Goal: Navigation & Orientation: Find specific page/section

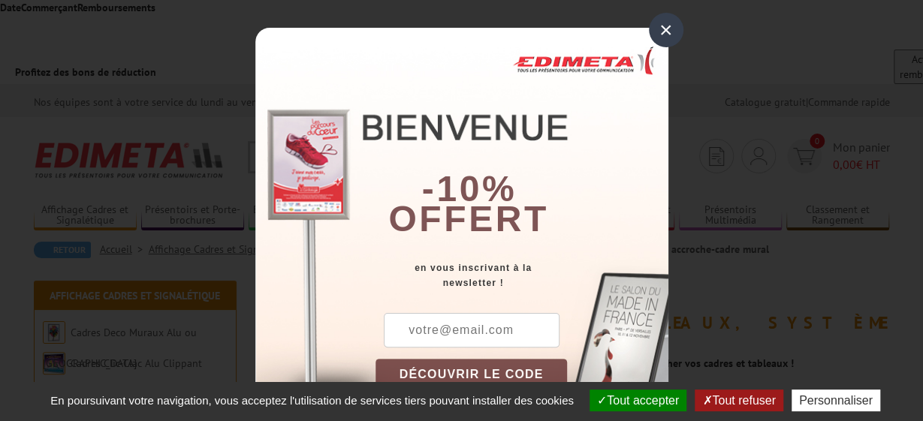
click at [674, 37] on div "×" at bounding box center [666, 30] width 35 height 35
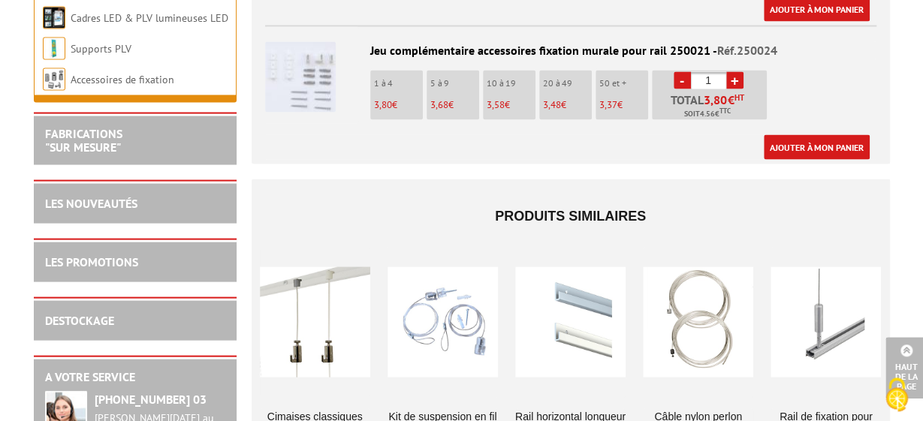
scroll to position [1406, 0]
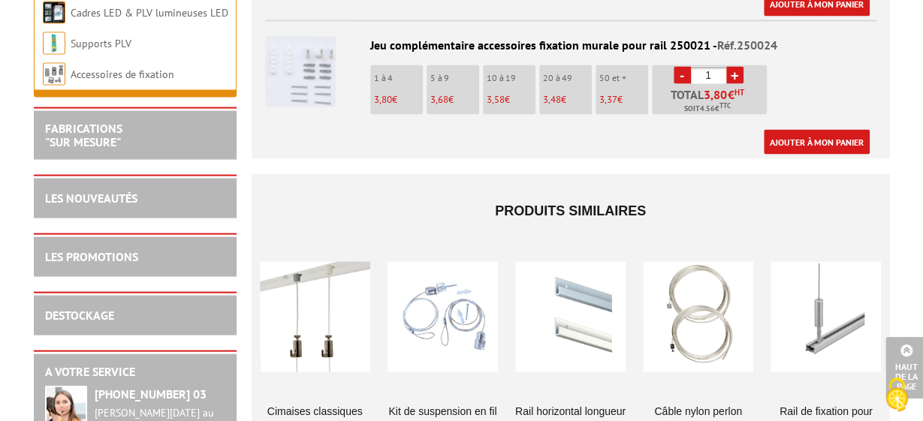
click at [328, 243] on div at bounding box center [315, 318] width 110 height 150
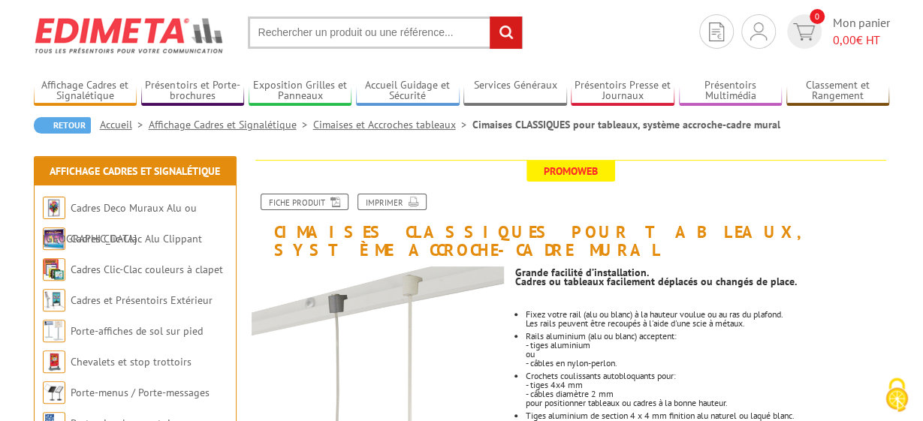
scroll to position [156, 0]
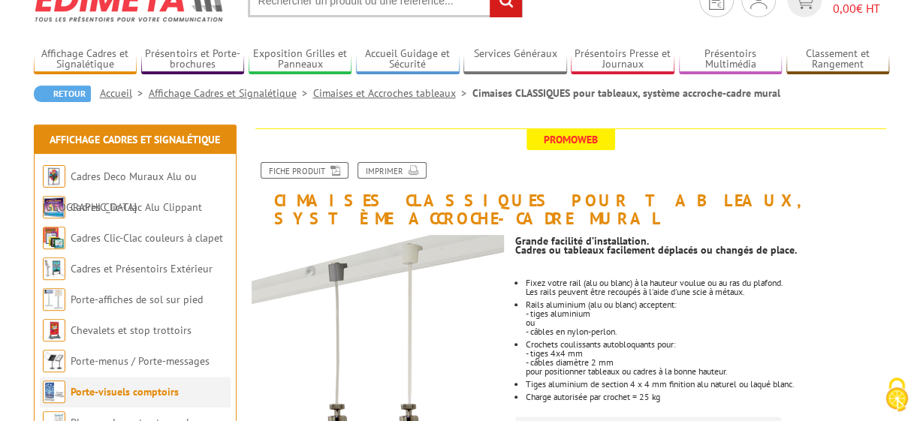
click at [149, 385] on link "Porte-visuels comptoirs" at bounding box center [125, 392] width 108 height 14
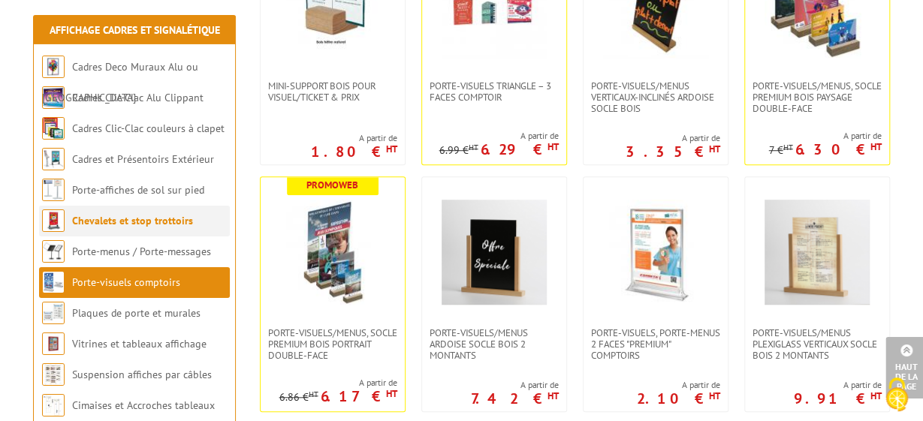
scroll to position [312, 0]
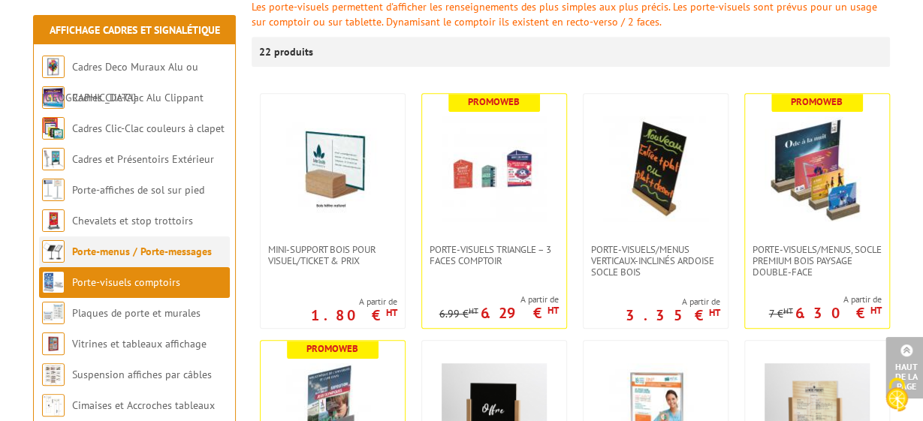
click at [125, 247] on link "Porte-menus / Porte-messages" at bounding box center [142, 252] width 140 height 14
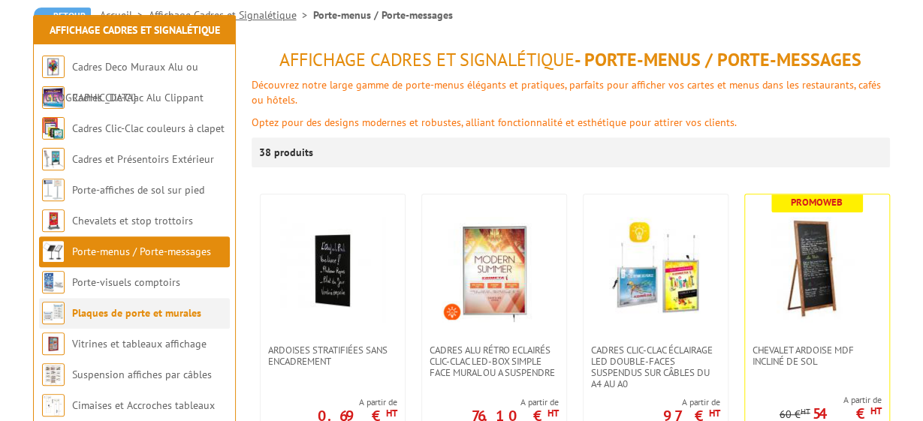
scroll to position [312, 0]
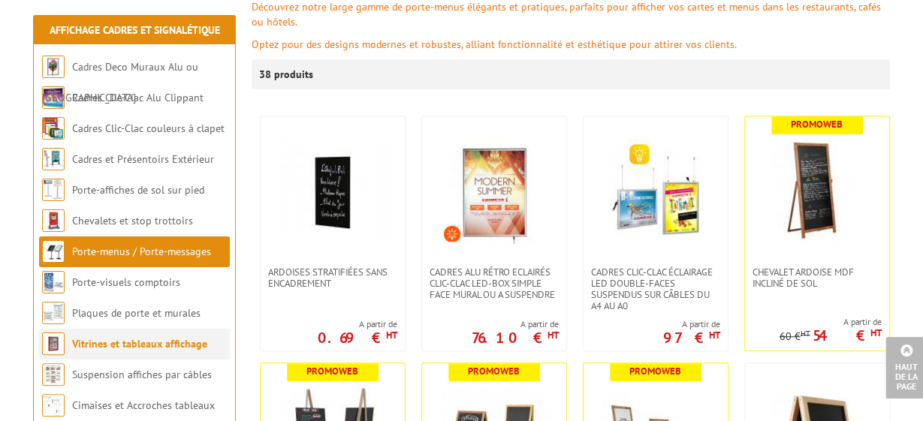
click at [121, 349] on link "Vitrines et tableaux affichage" at bounding box center [139, 344] width 135 height 14
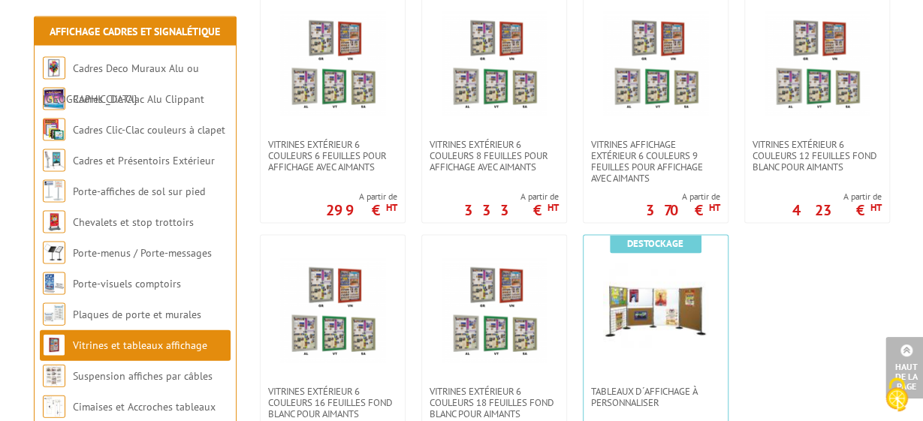
scroll to position [1484, 0]
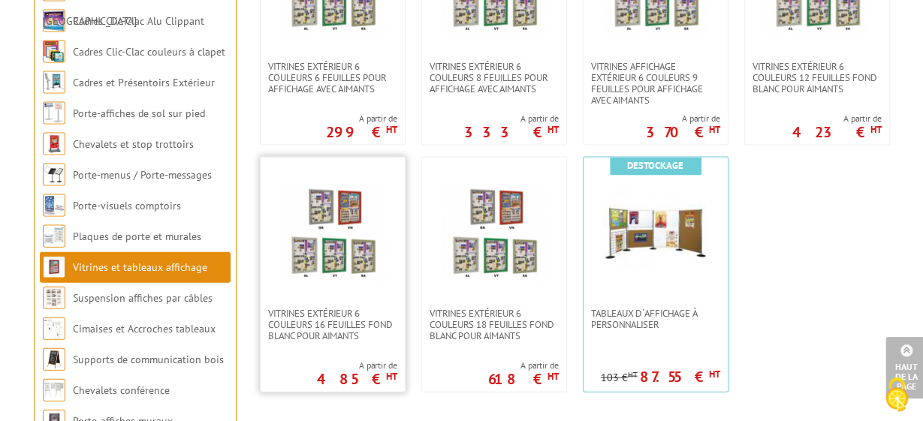
click at [337, 180] on img at bounding box center [332, 232] width 105 height 105
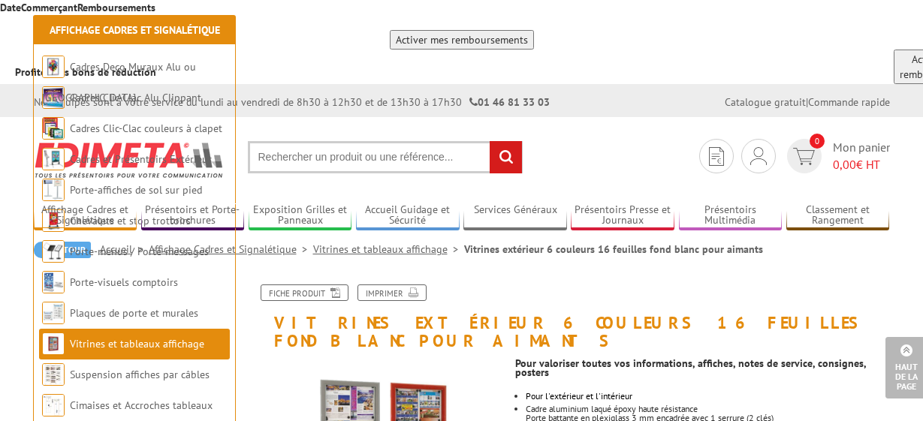
scroll to position [312, 0]
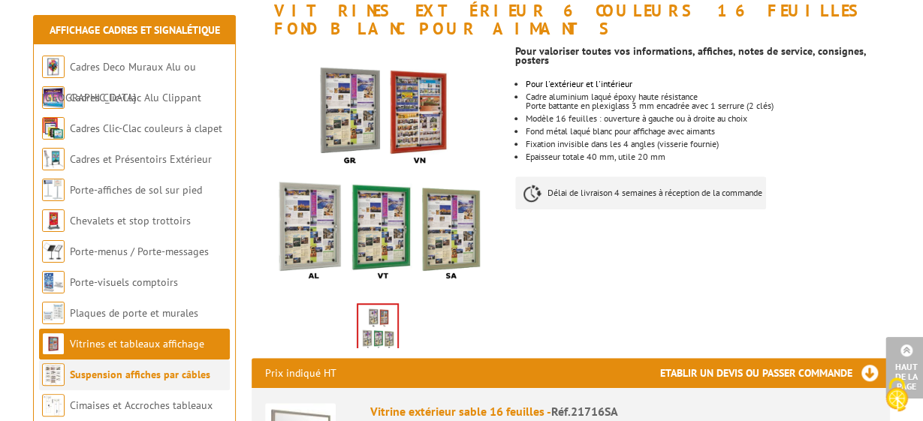
click at [146, 372] on link "Suspension affiches par câbles" at bounding box center [140, 375] width 140 height 14
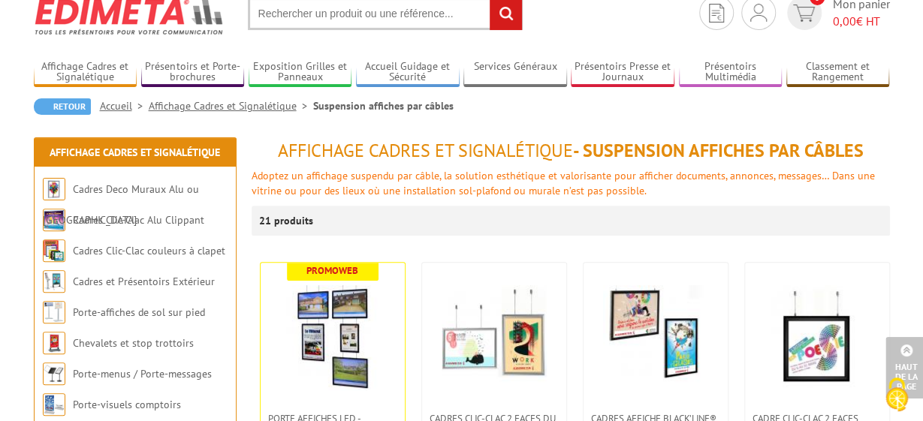
scroll to position [78, 0]
